Goal: Information Seeking & Learning: Check status

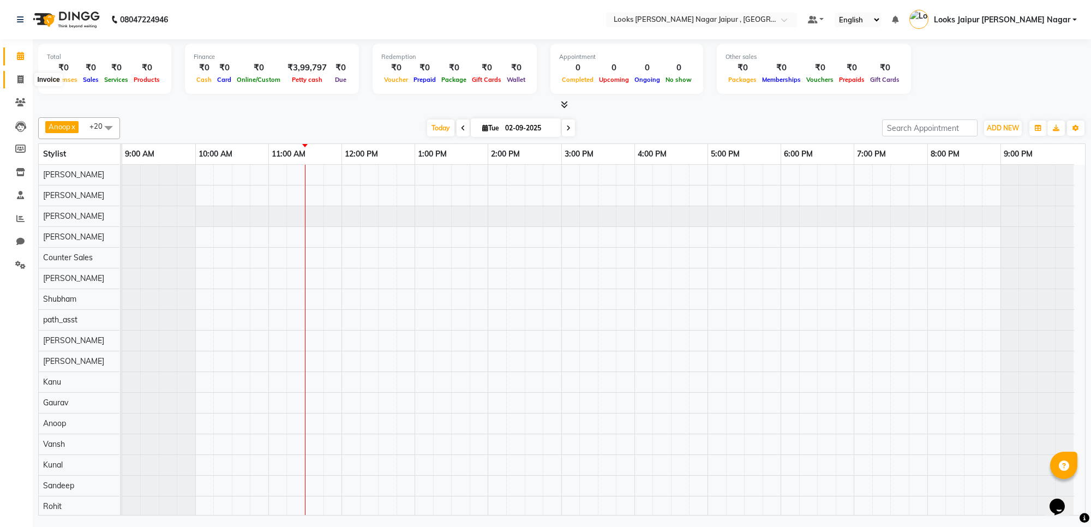
click at [22, 80] on icon at bounding box center [20, 79] width 6 height 8
select select "service"
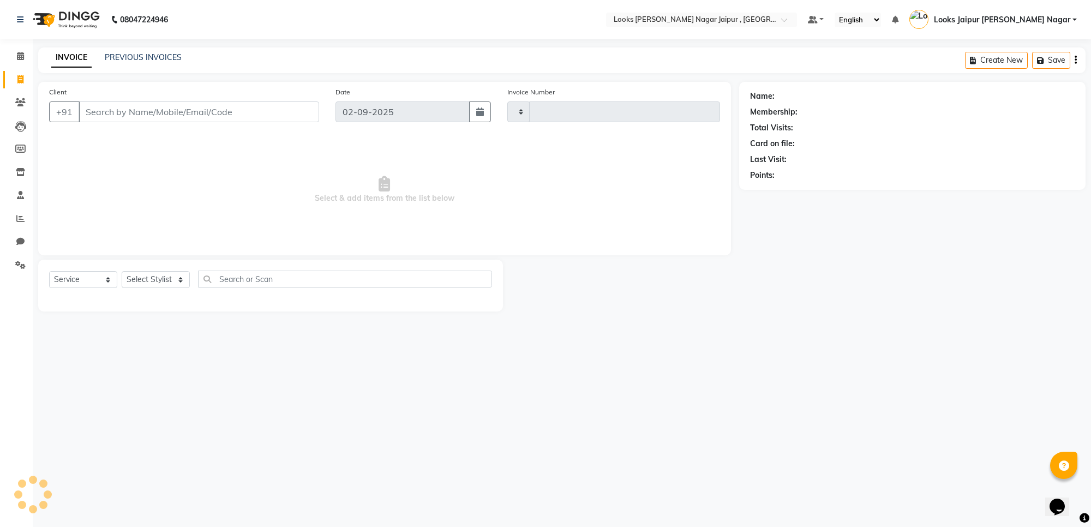
type input "3476"
select select "4317"
click at [107, 109] on input "Client" at bounding box center [199, 111] width 241 height 21
click at [108, 104] on input "Client" at bounding box center [199, 111] width 241 height 21
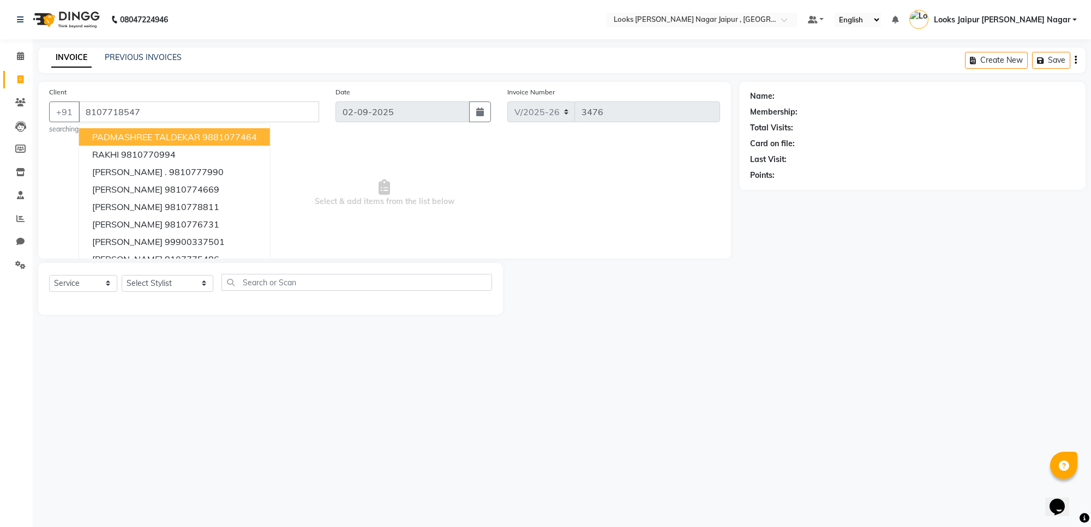
type input "8107718547"
select select "1: Object"
click at [781, 194] on icon "button" at bounding box center [781, 191] width 8 height 8
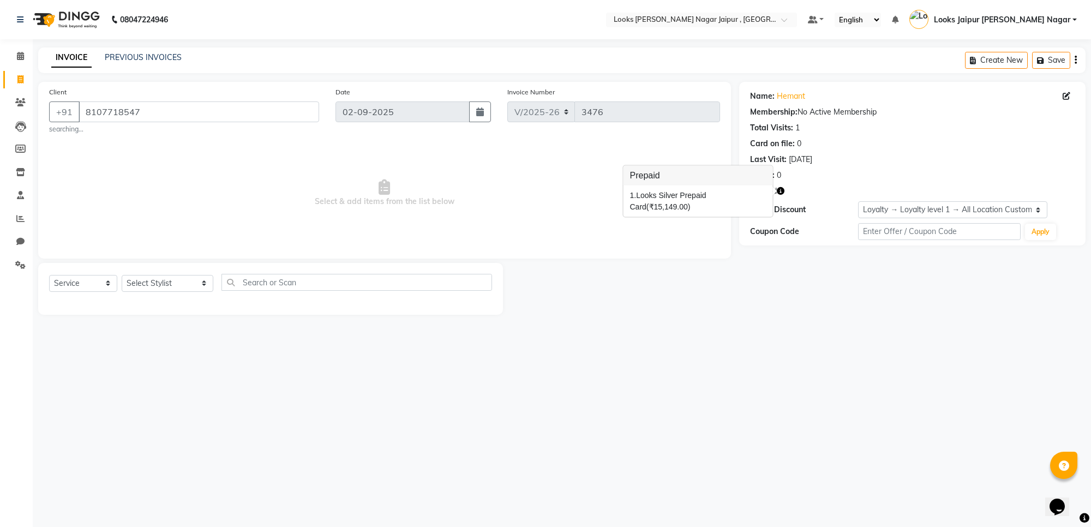
click at [461, 193] on span "Select & add items from the list below" at bounding box center [384, 193] width 671 height 109
click at [107, 115] on input "8107718547" at bounding box center [199, 111] width 241 height 21
click at [23, 105] on icon at bounding box center [20, 102] width 10 height 8
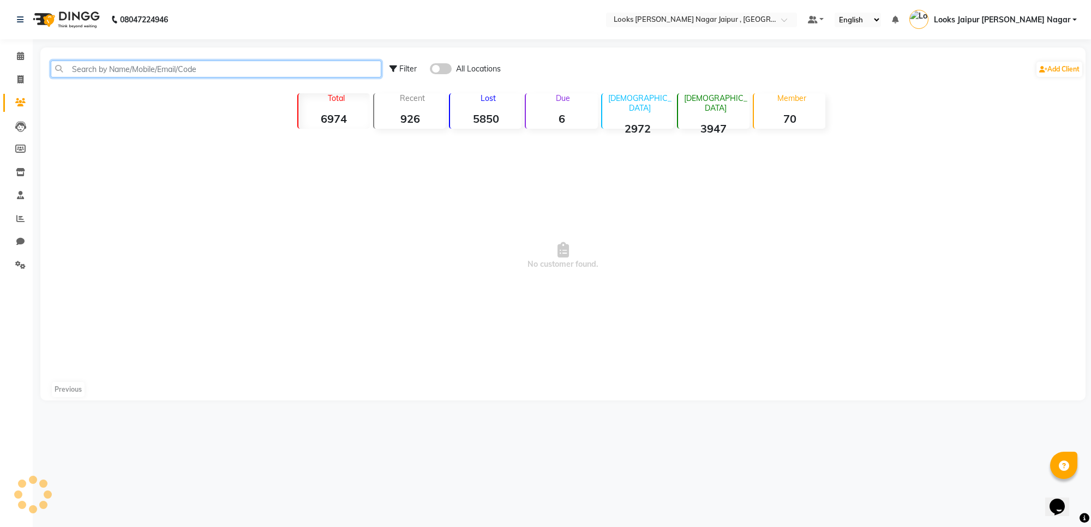
click at [142, 71] on input "text" at bounding box center [216, 69] width 331 height 17
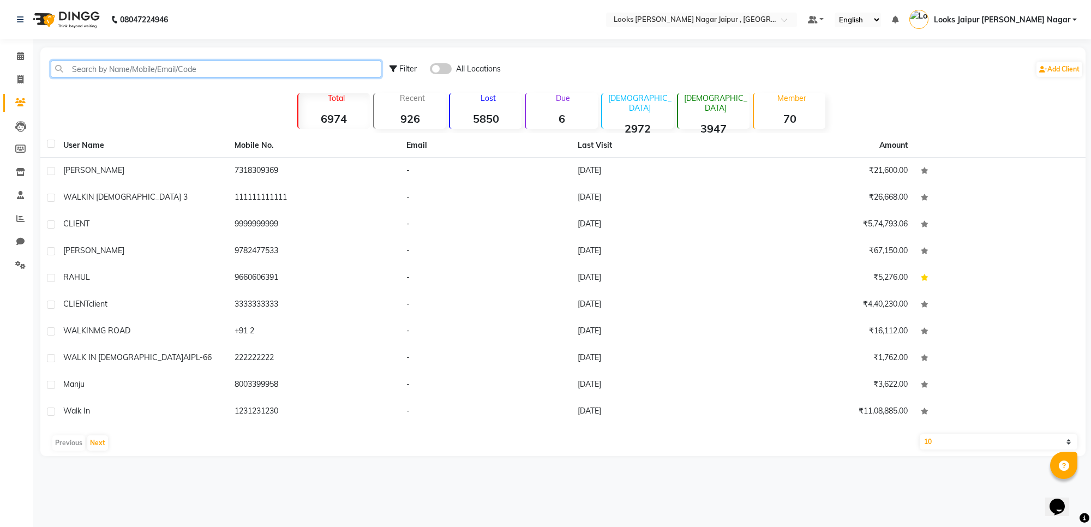
paste input "8107718547"
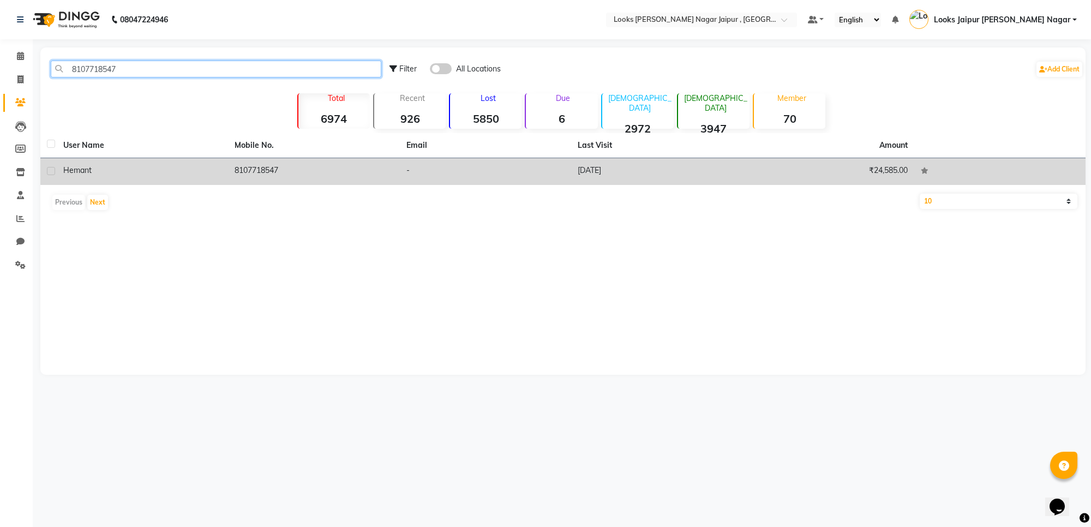
type input "8107718547"
click at [167, 165] on div "Hemant" at bounding box center [142, 170] width 158 height 11
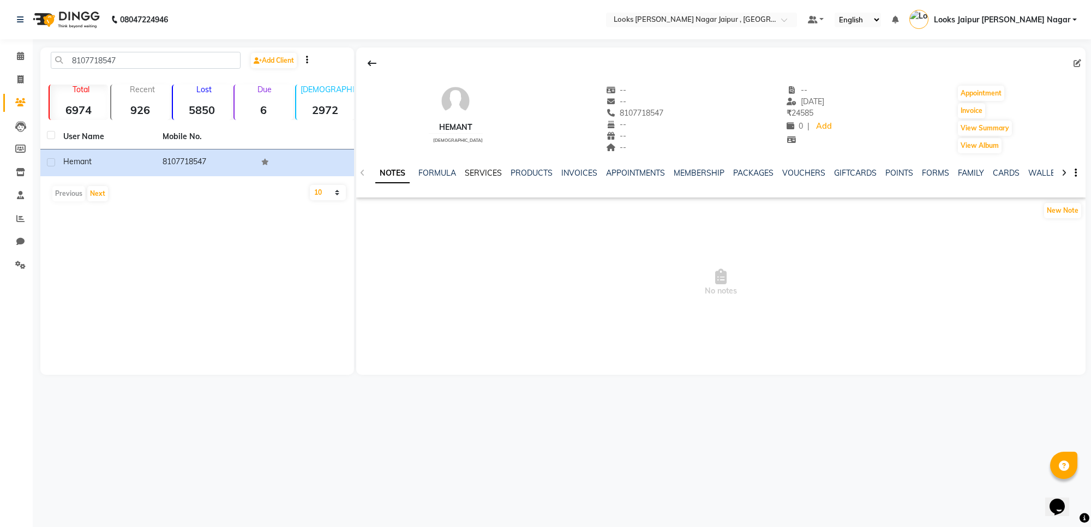
click at [483, 173] on link "SERVICES" at bounding box center [483, 173] width 37 height 10
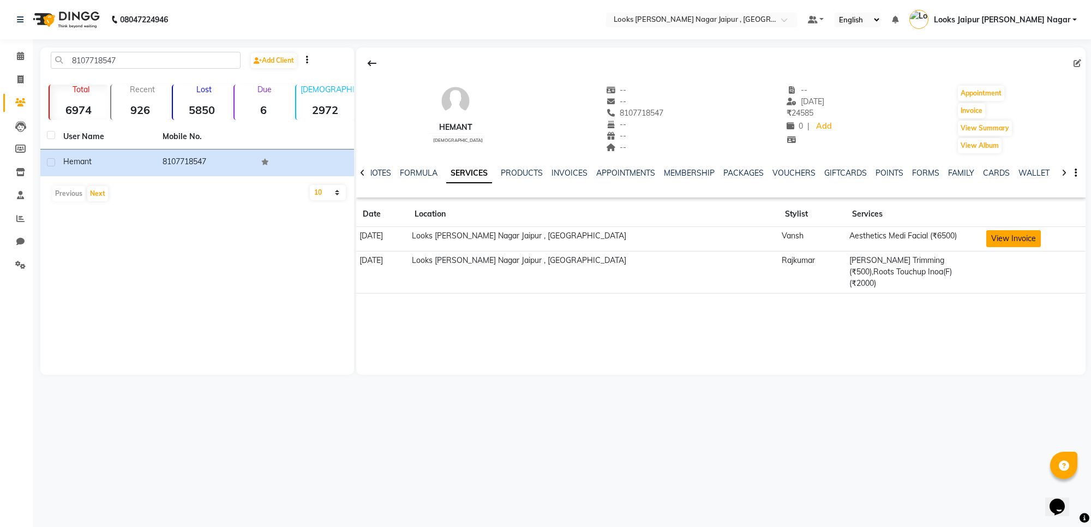
click at [1000, 241] on button "View Invoice" at bounding box center [1013, 238] width 55 height 17
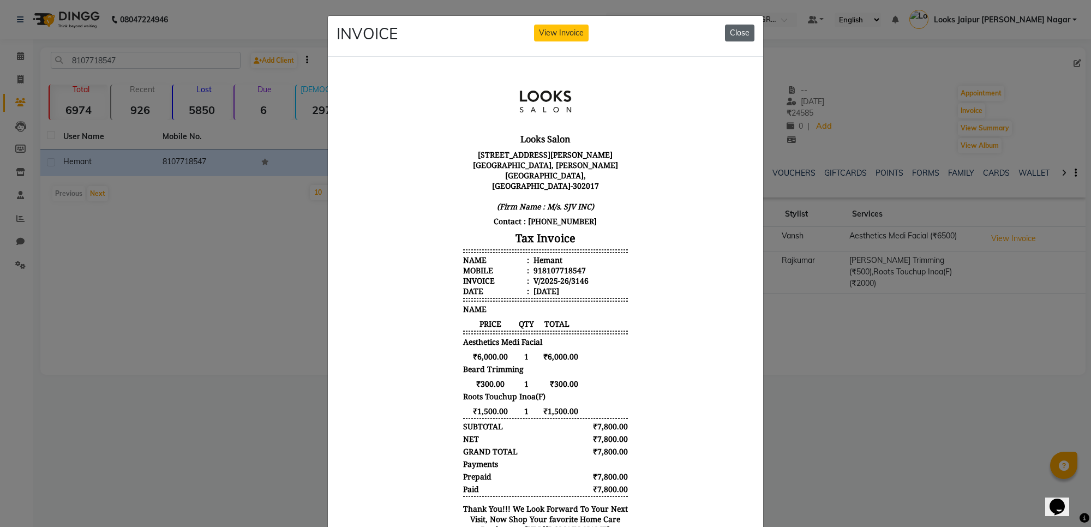
click at [740, 35] on button "Close" at bounding box center [739, 33] width 29 height 17
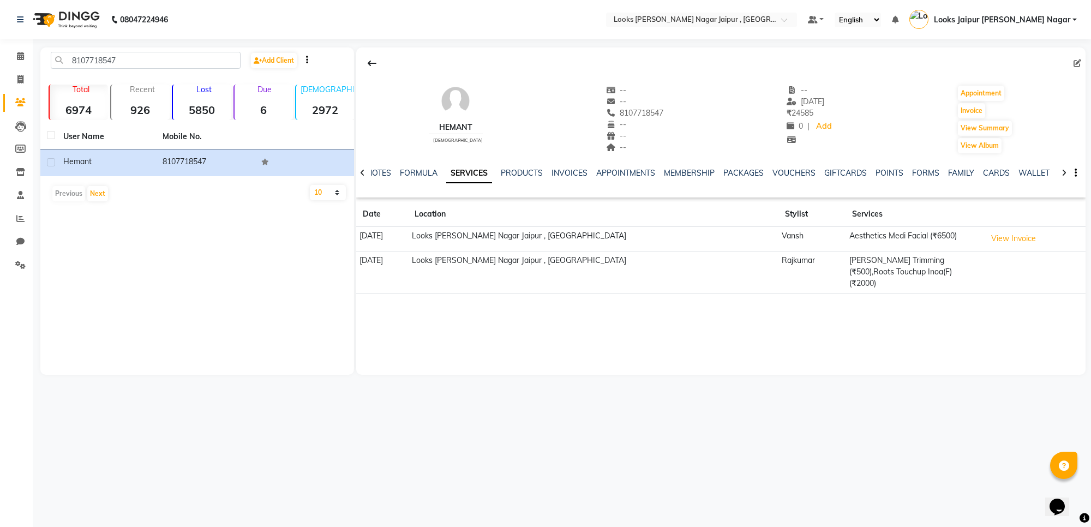
click at [900, 349] on div "Hemant [DEMOGRAPHIC_DATA] -- -- 8107718547 -- -- -- -- [DATE] ₹ 24585 0 | Add A…" at bounding box center [720, 210] width 729 height 327
click at [15, 58] on span at bounding box center [20, 56] width 19 height 13
